Goal: Task Accomplishment & Management: Complete application form

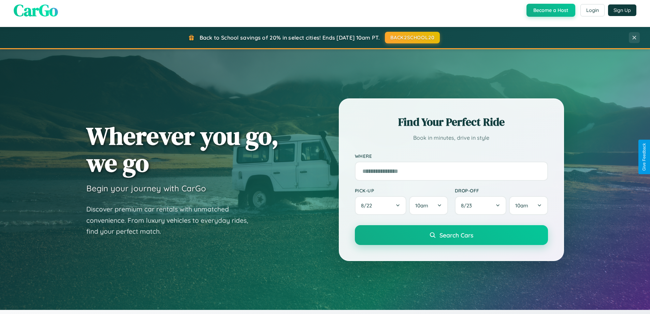
scroll to position [470, 0]
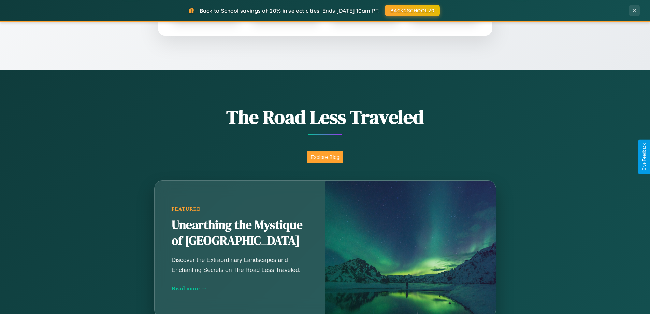
click at [325, 157] on button "Explore Blog" at bounding box center [325, 157] width 36 height 13
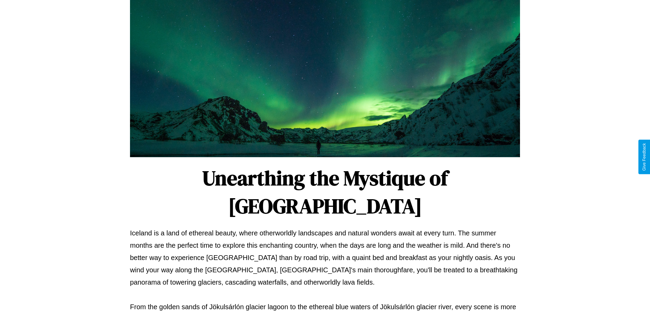
scroll to position [221, 0]
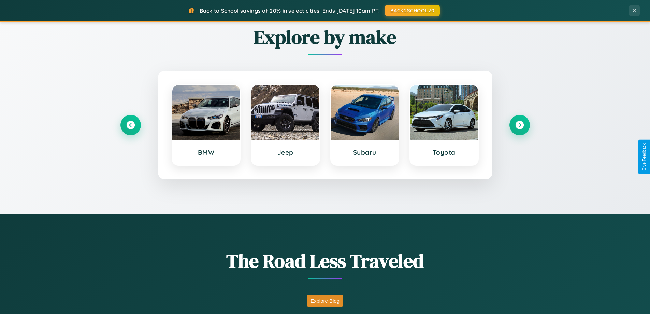
scroll to position [294, 0]
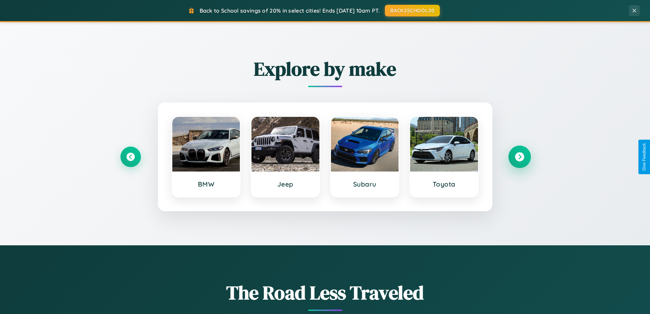
click at [520, 157] on icon at bounding box center [519, 156] width 9 height 9
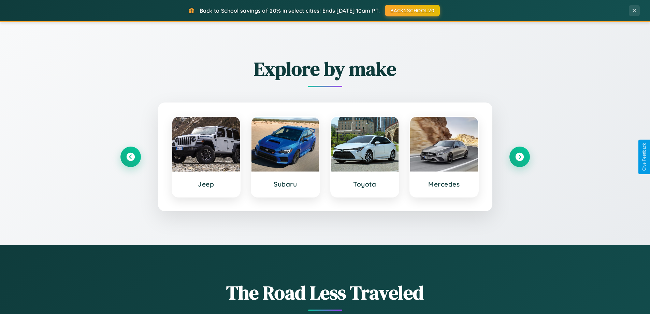
scroll to position [0, 0]
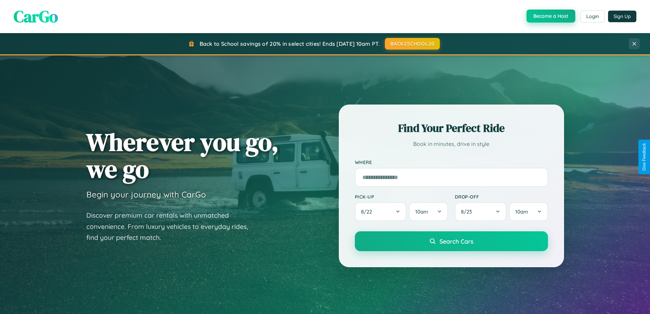
click at [550, 16] on button "Become a Host" at bounding box center [551, 16] width 49 height 13
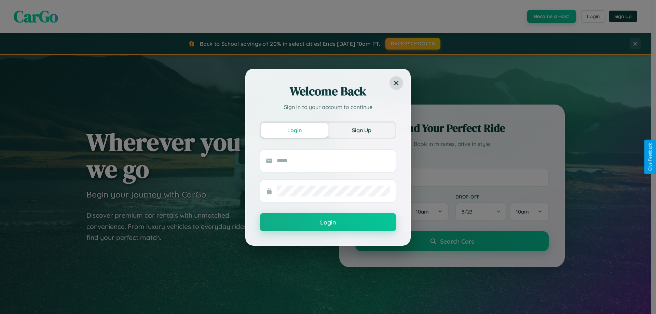
click at [361, 130] on button "Sign Up" at bounding box center [361, 130] width 67 height 15
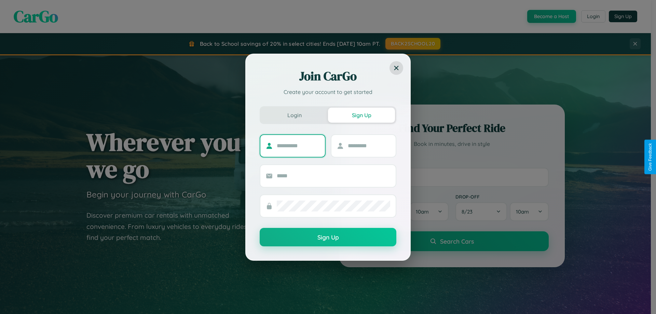
click at [298, 145] on input "text" at bounding box center [298, 145] width 43 height 11
type input "*******"
click at [368, 145] on input "text" at bounding box center [369, 145] width 43 height 11
type input "******"
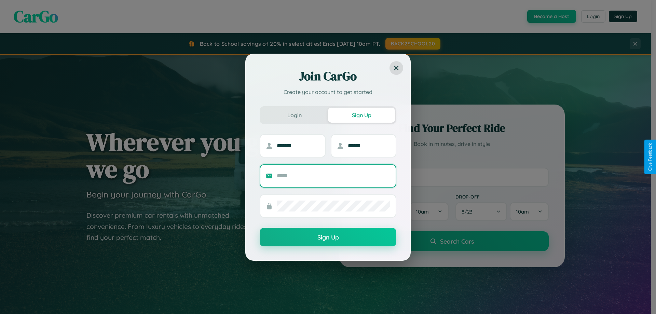
click at [333, 175] on input "text" at bounding box center [333, 175] width 113 height 11
type input "**********"
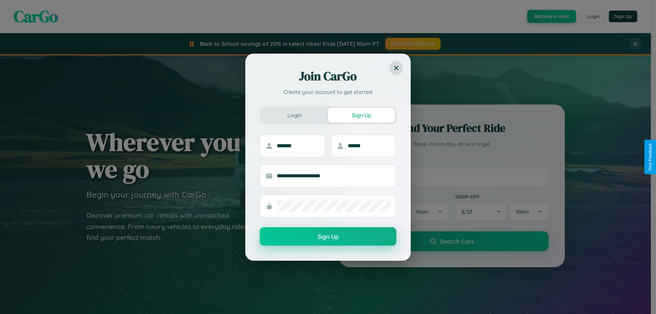
click at [328, 237] on button "Sign Up" at bounding box center [327, 236] width 137 height 18
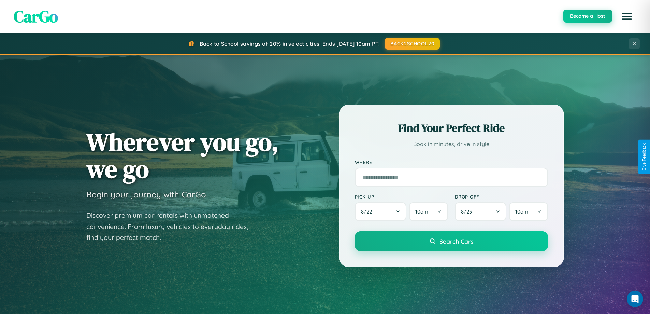
click at [588, 16] on button "Become a Host" at bounding box center [588, 16] width 49 height 13
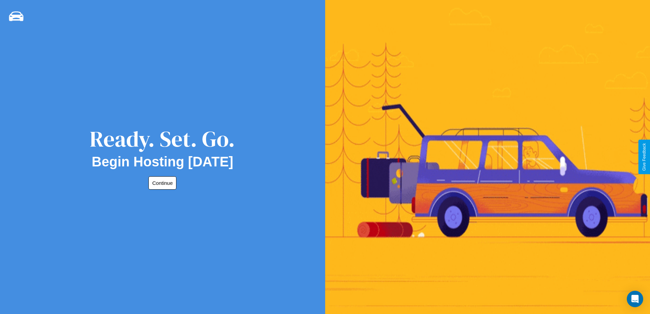
click at [161, 183] on button "Continue" at bounding box center [163, 182] width 28 height 13
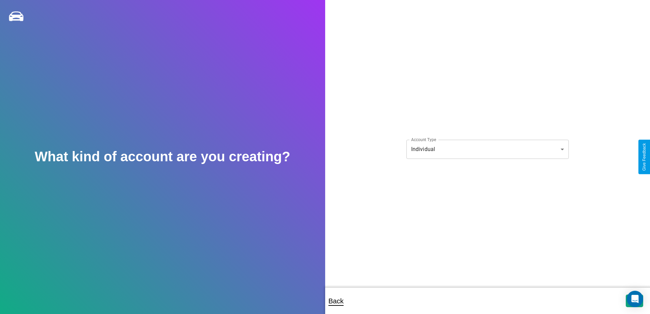
click at [488, 149] on body "**********" at bounding box center [325, 161] width 650 height 323
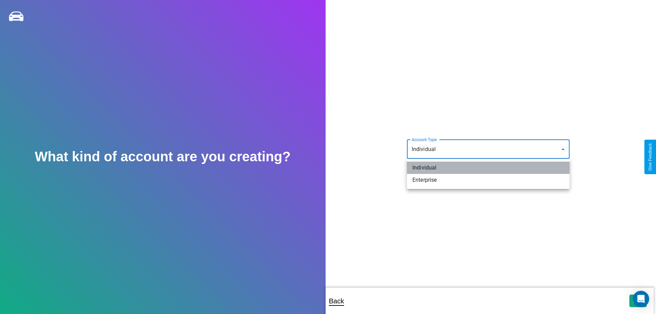
click at [488, 168] on li "Individual" at bounding box center [488, 167] width 163 height 12
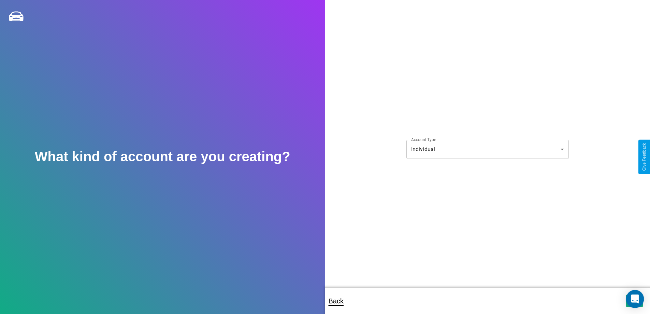
click at [635, 300] on icon "Open Intercom Messenger" at bounding box center [635, 298] width 9 height 9
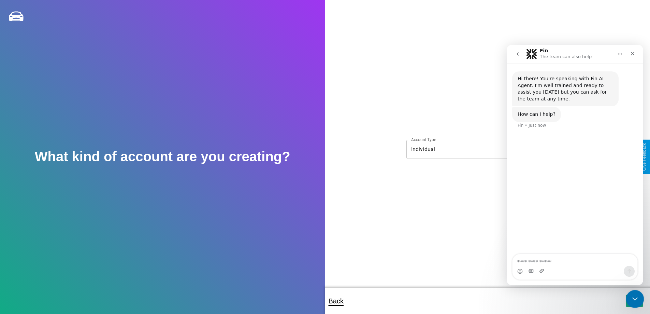
click at [634, 299] on icon "Close Intercom Messenger" at bounding box center [634, 298] width 8 height 8
